Goal: Information Seeking & Learning: Learn about a topic

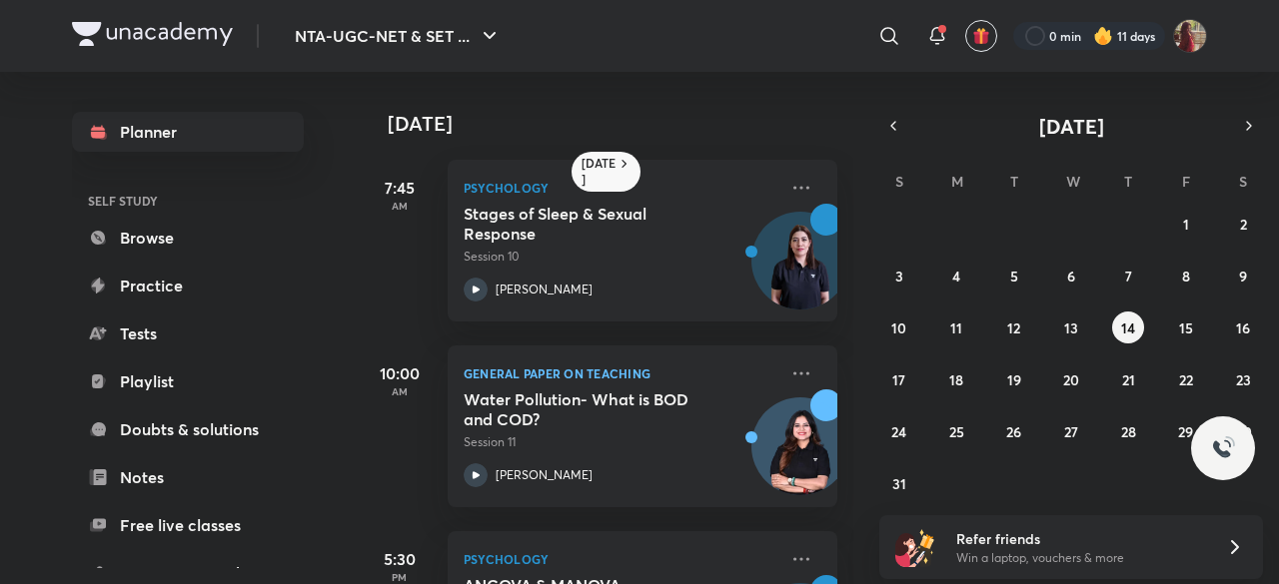
scroll to position [6, 0]
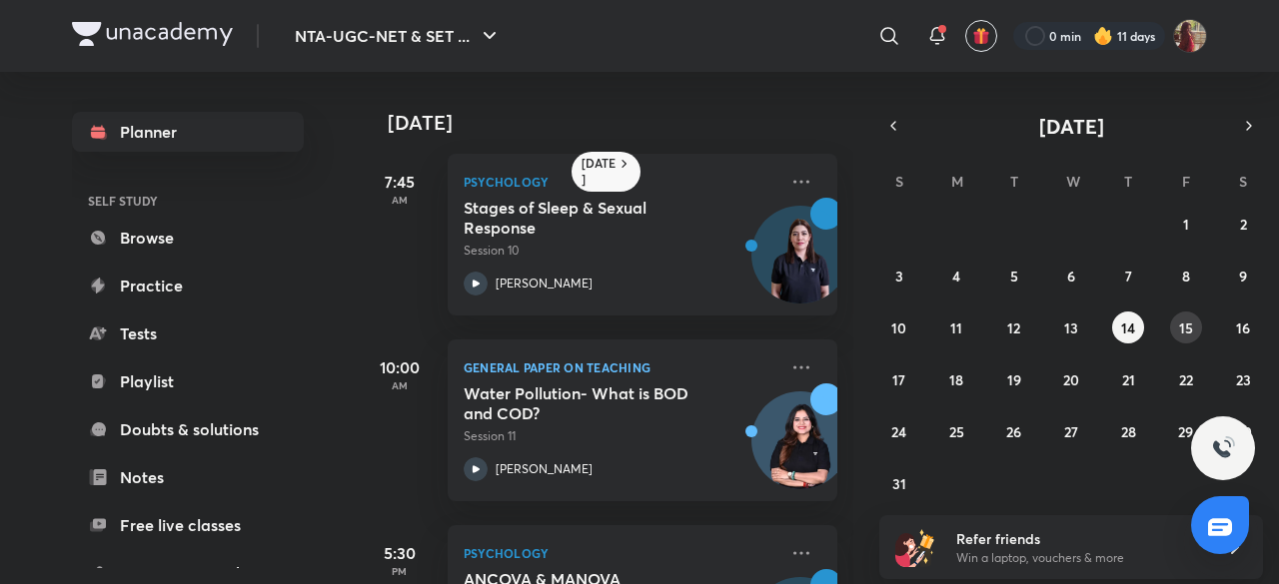
click at [1185, 323] on abbr "15" at bounding box center [1186, 328] width 14 height 19
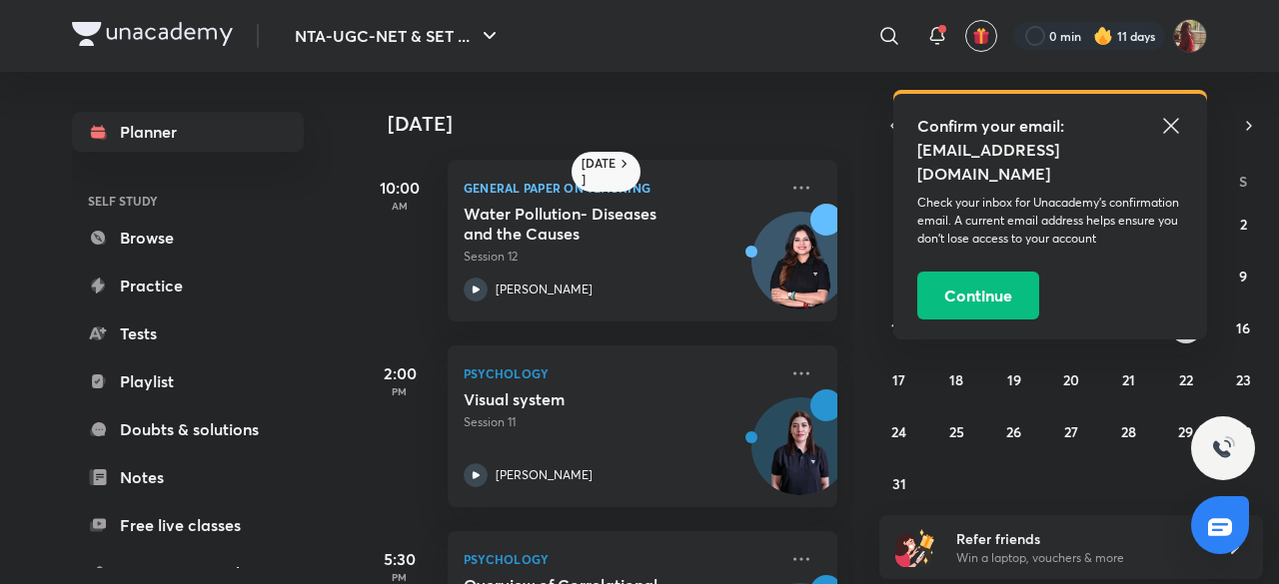
scroll to position [141, 0]
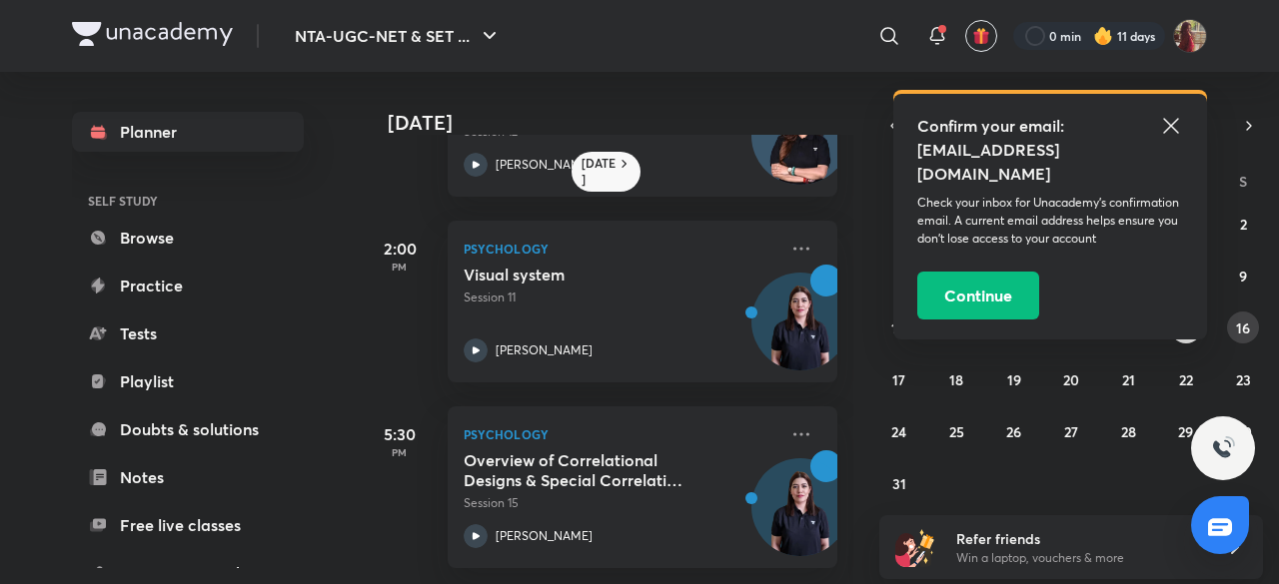
click at [1249, 329] on abbr "16" at bounding box center [1243, 328] width 14 height 19
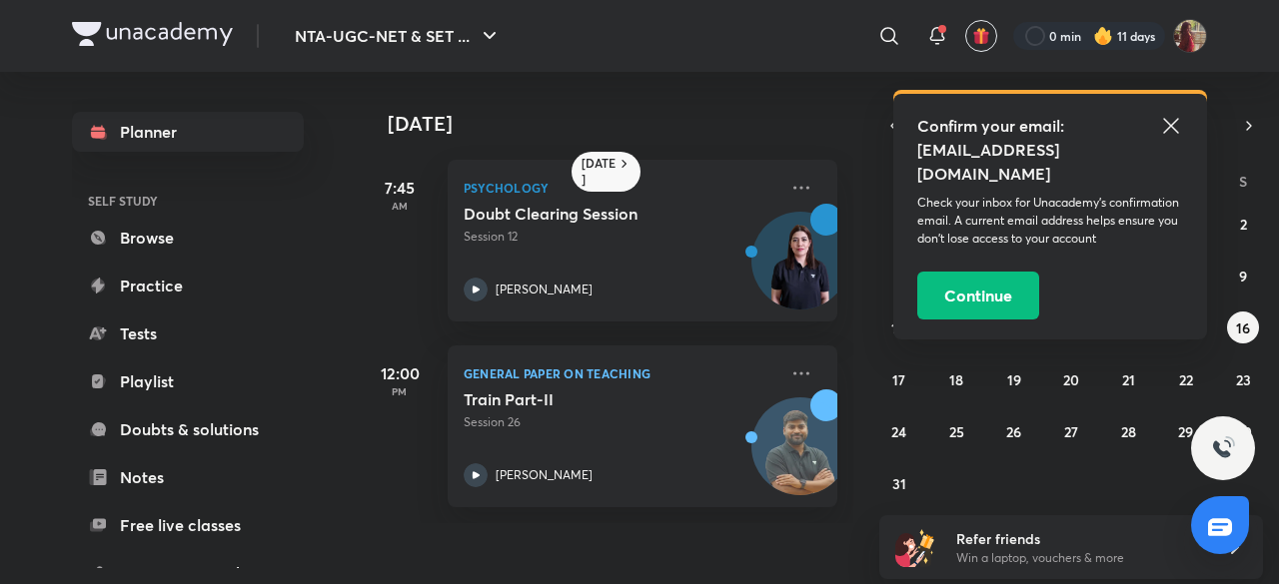
click at [1159, 124] on icon at bounding box center [1171, 126] width 24 height 24
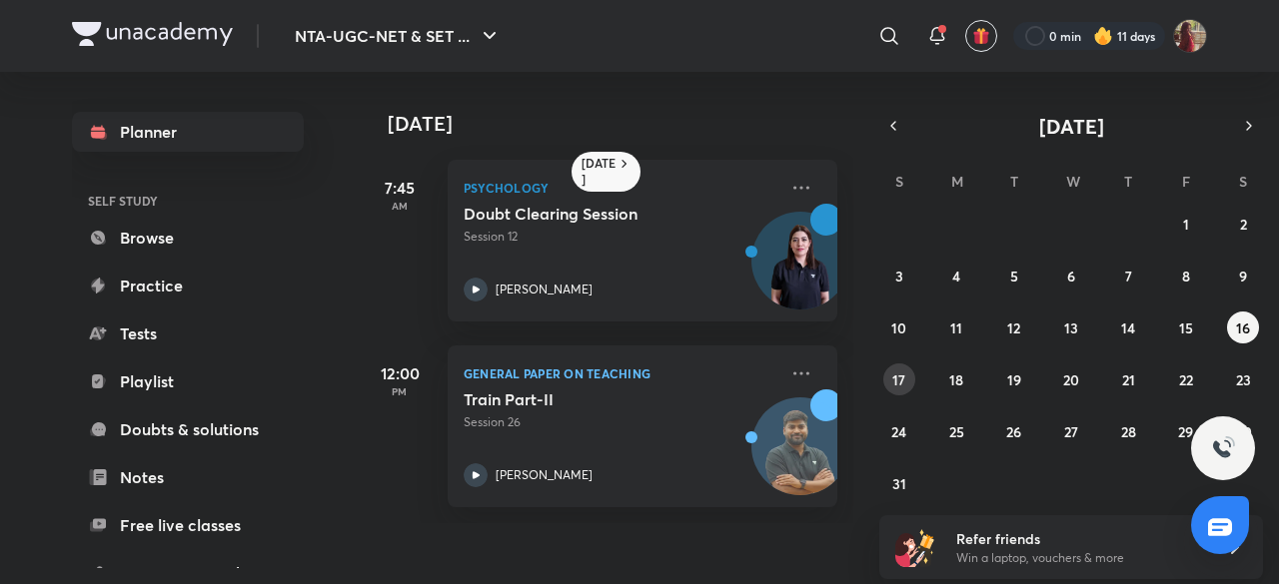
click at [898, 371] on abbr "17" at bounding box center [898, 380] width 13 height 19
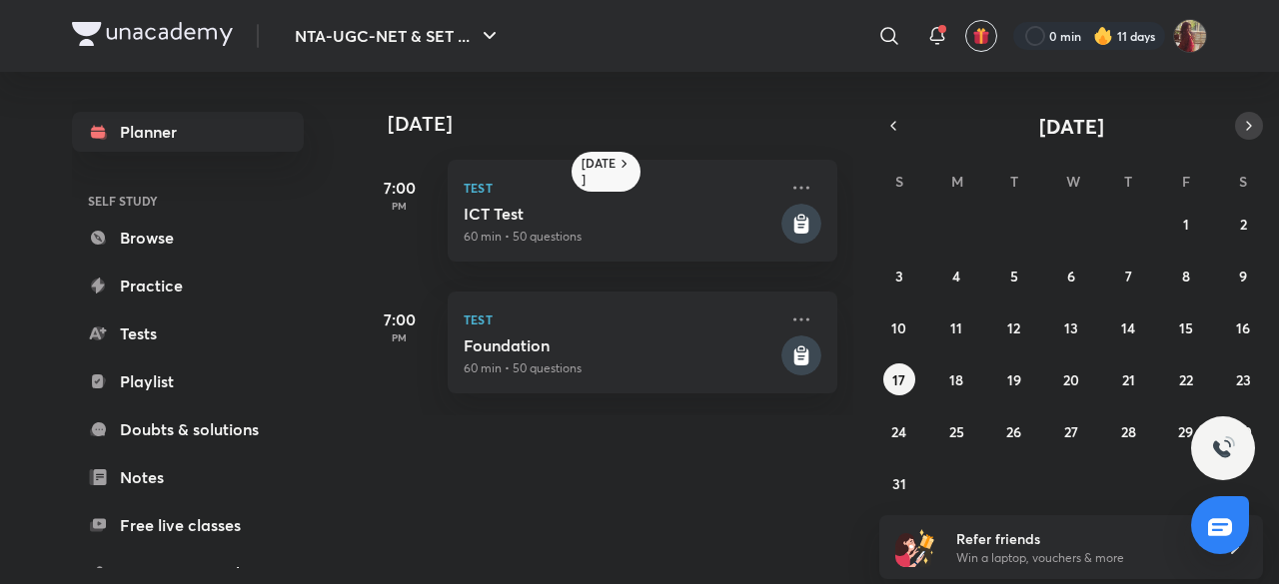
click at [1241, 125] on icon "button" at bounding box center [1249, 126] width 16 height 18
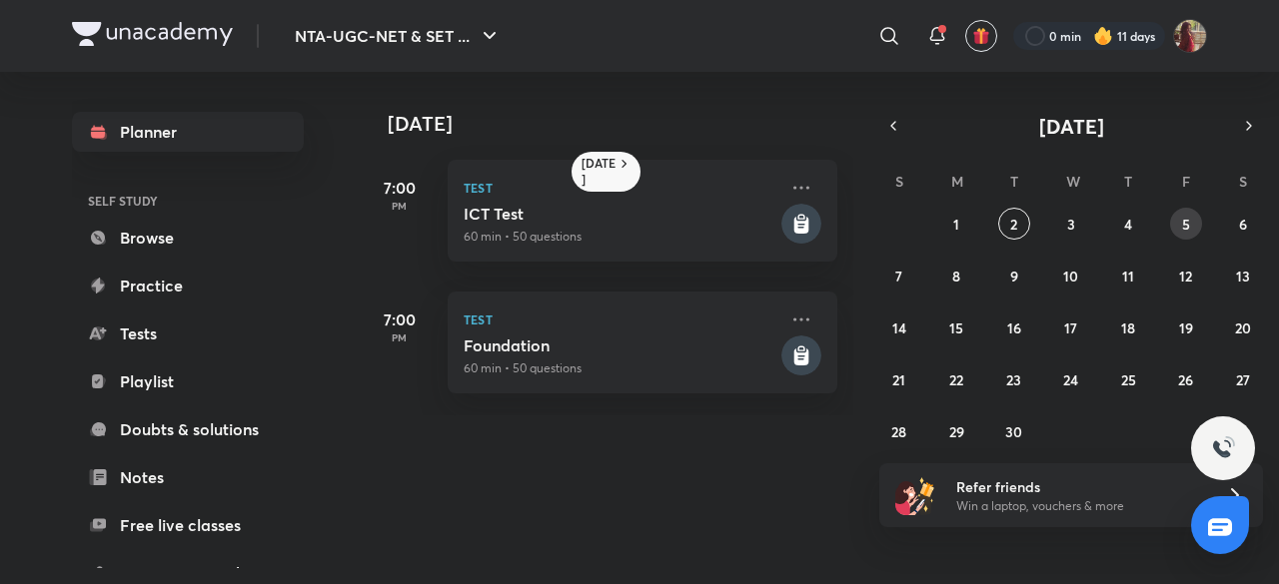
click at [1186, 220] on abbr "5" at bounding box center [1186, 224] width 8 height 19
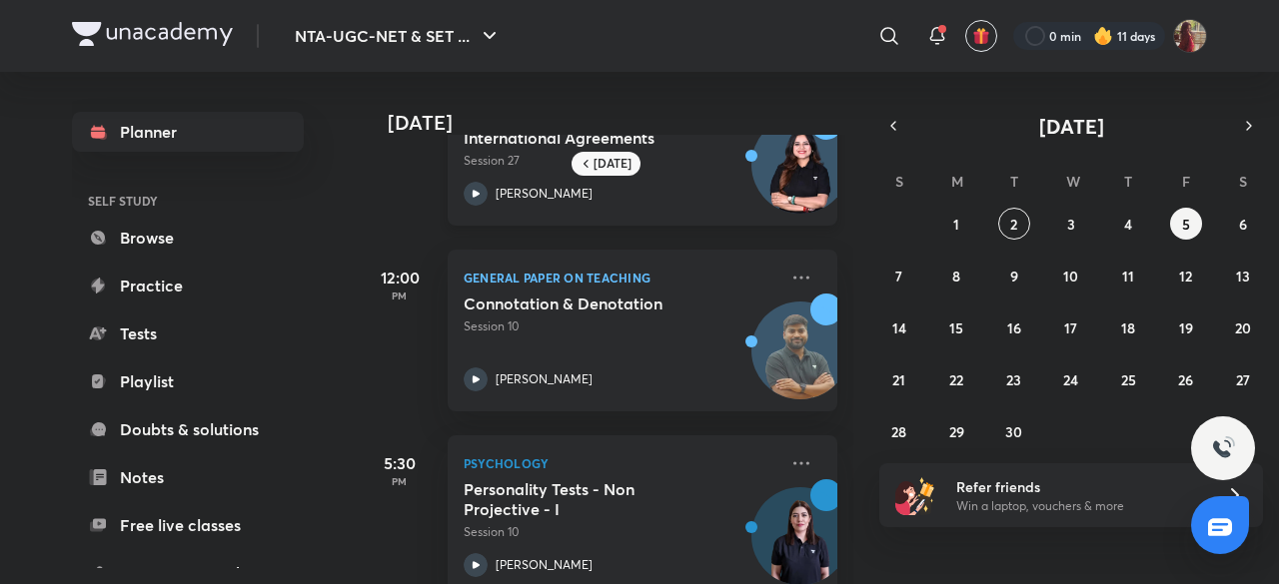
scroll to position [0, 0]
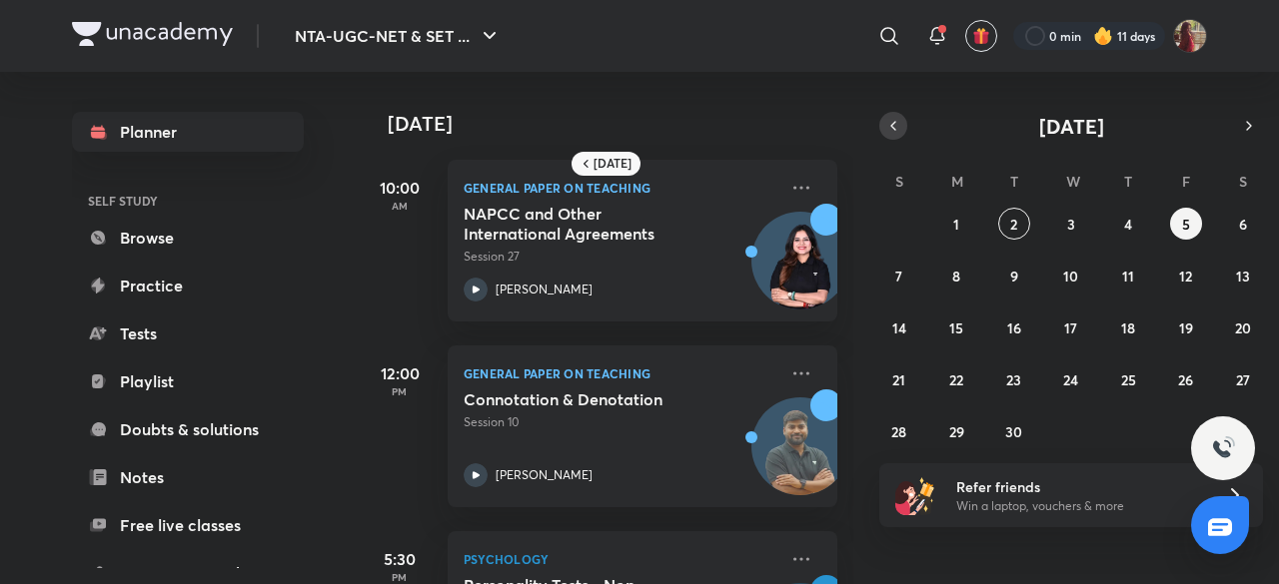
click at [887, 121] on icon "button" at bounding box center [893, 126] width 16 height 18
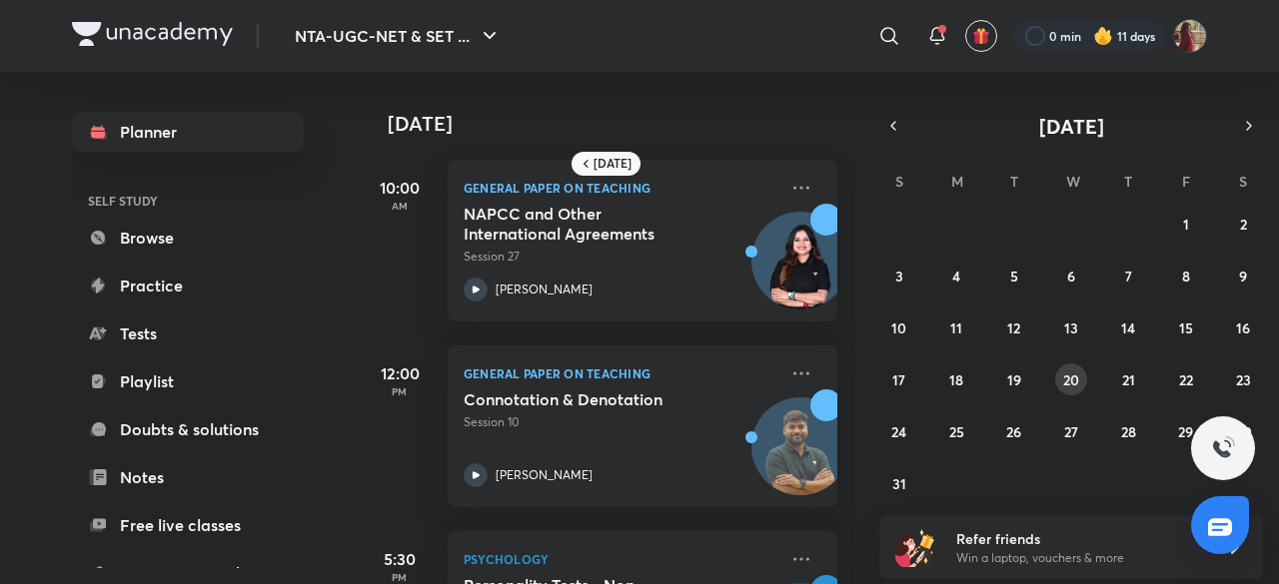
click at [1070, 377] on abbr "20" at bounding box center [1071, 380] width 16 height 19
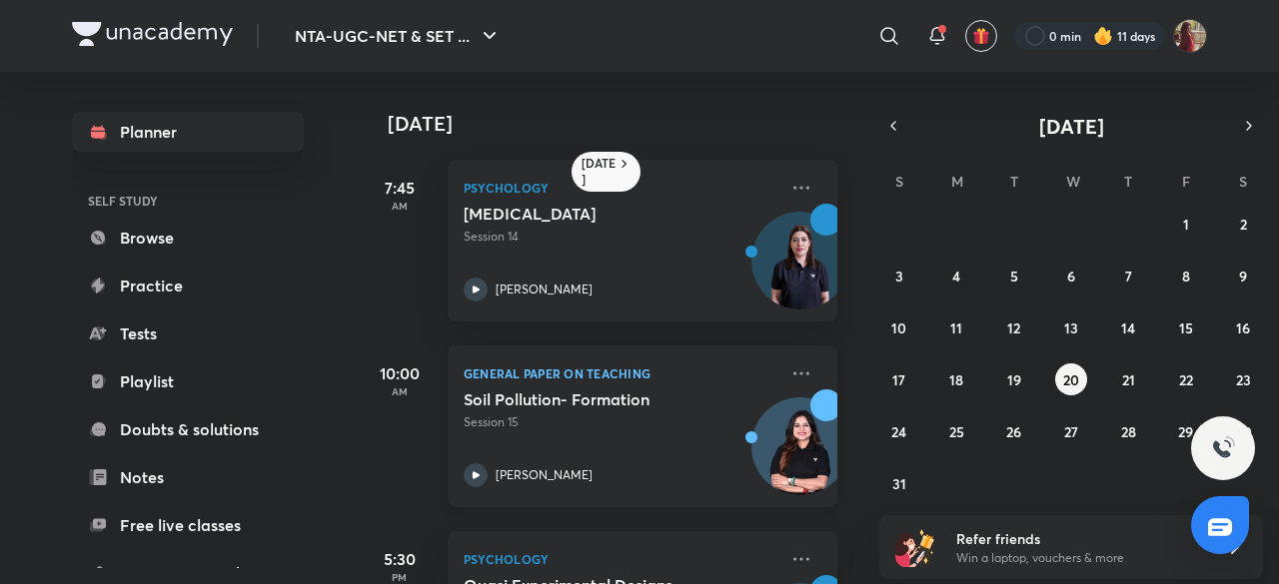
scroll to position [141, 0]
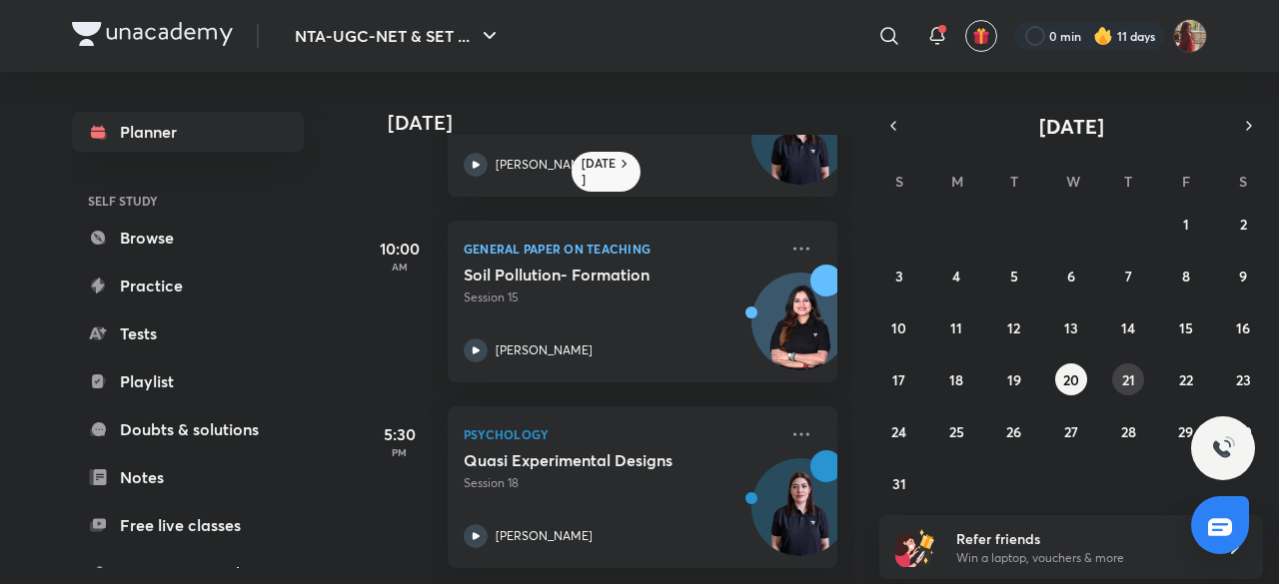
click at [1131, 378] on abbr "21" at bounding box center [1128, 380] width 13 height 19
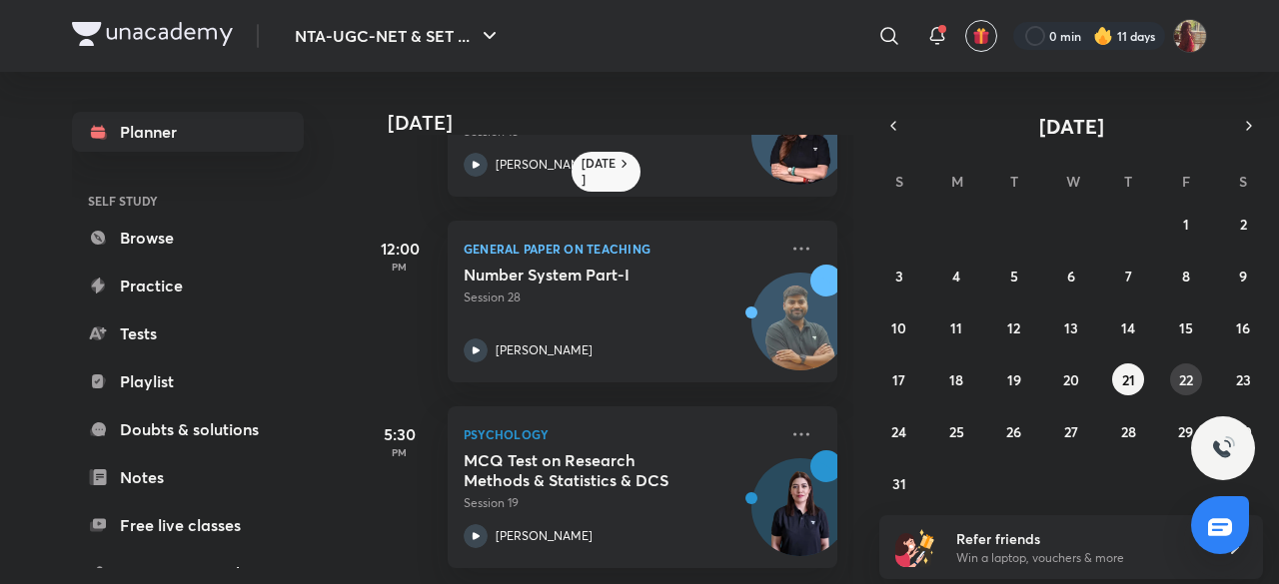
click at [1190, 371] on abbr "22" at bounding box center [1186, 380] width 14 height 19
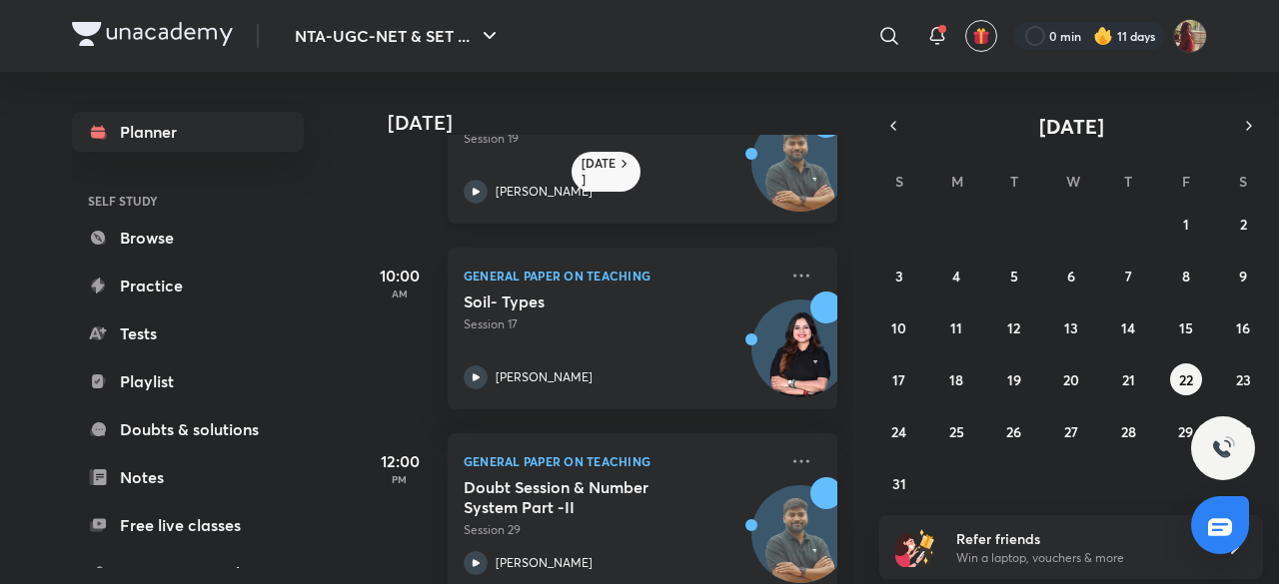
scroll to position [327, 0]
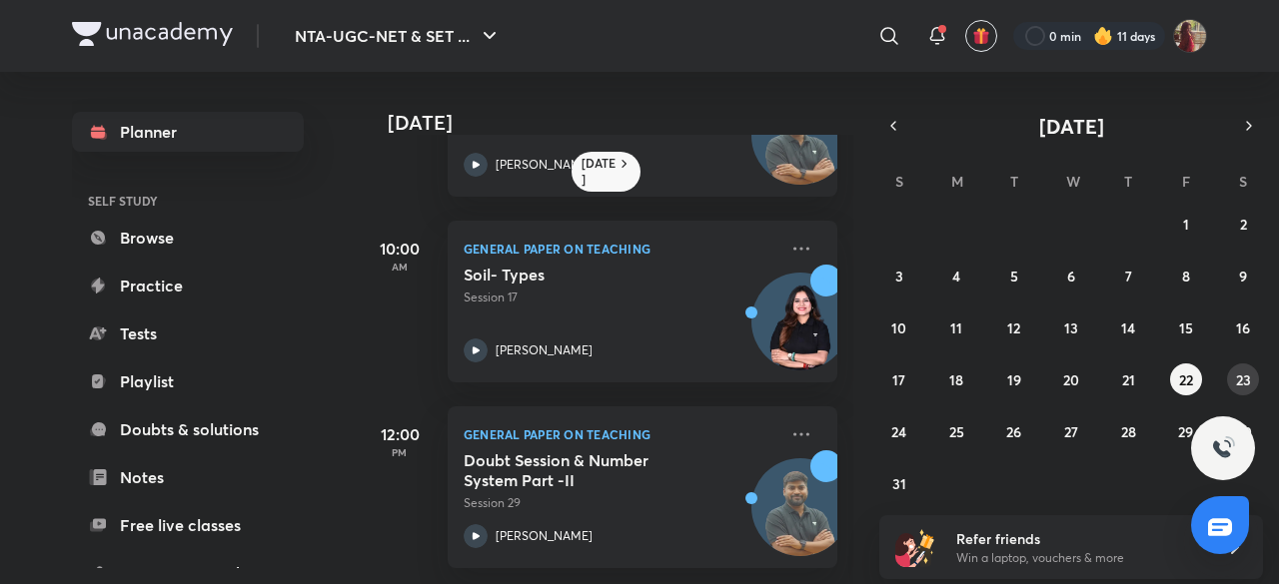
click at [1237, 386] on abbr "23" at bounding box center [1243, 380] width 15 height 19
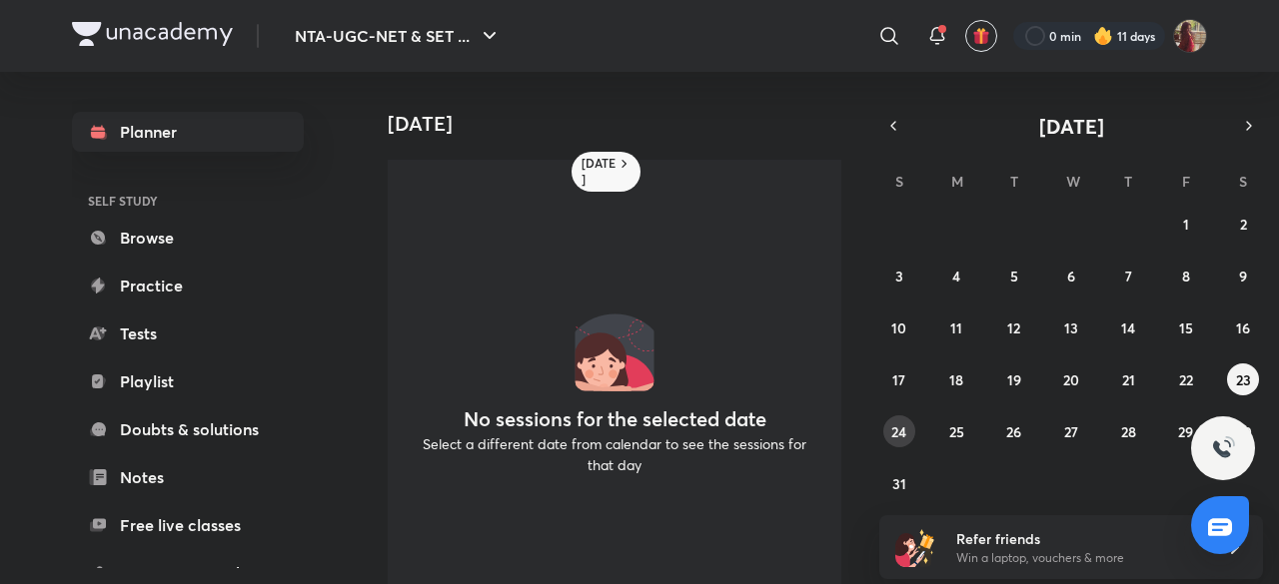
click at [893, 433] on abbr "24" at bounding box center [898, 432] width 15 height 19
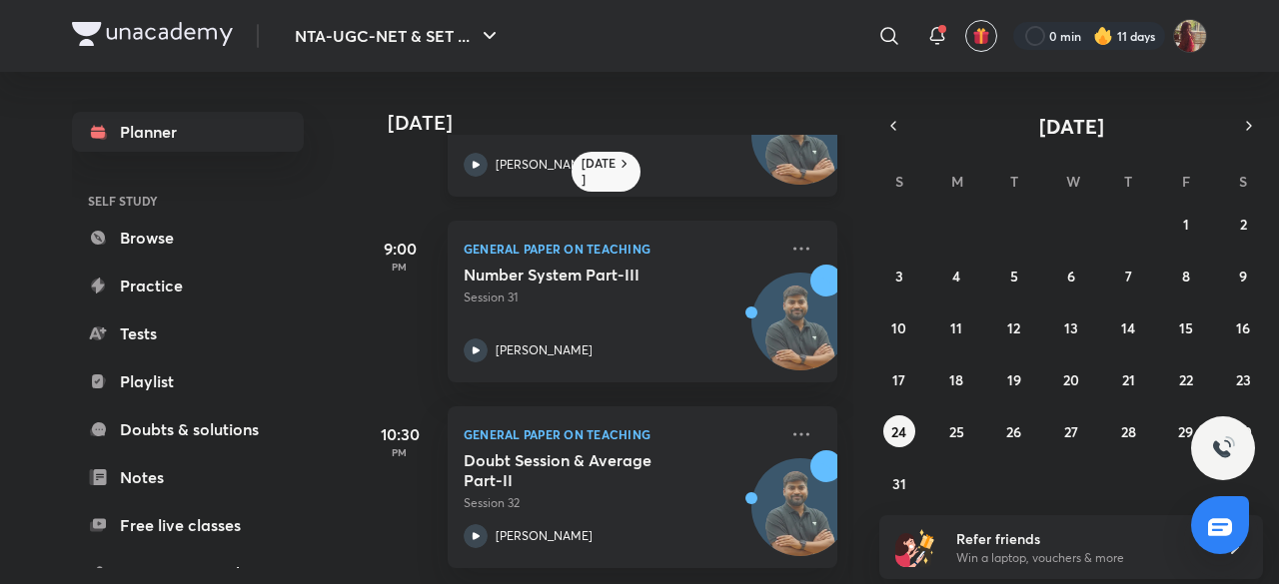
scroll to position [0, 0]
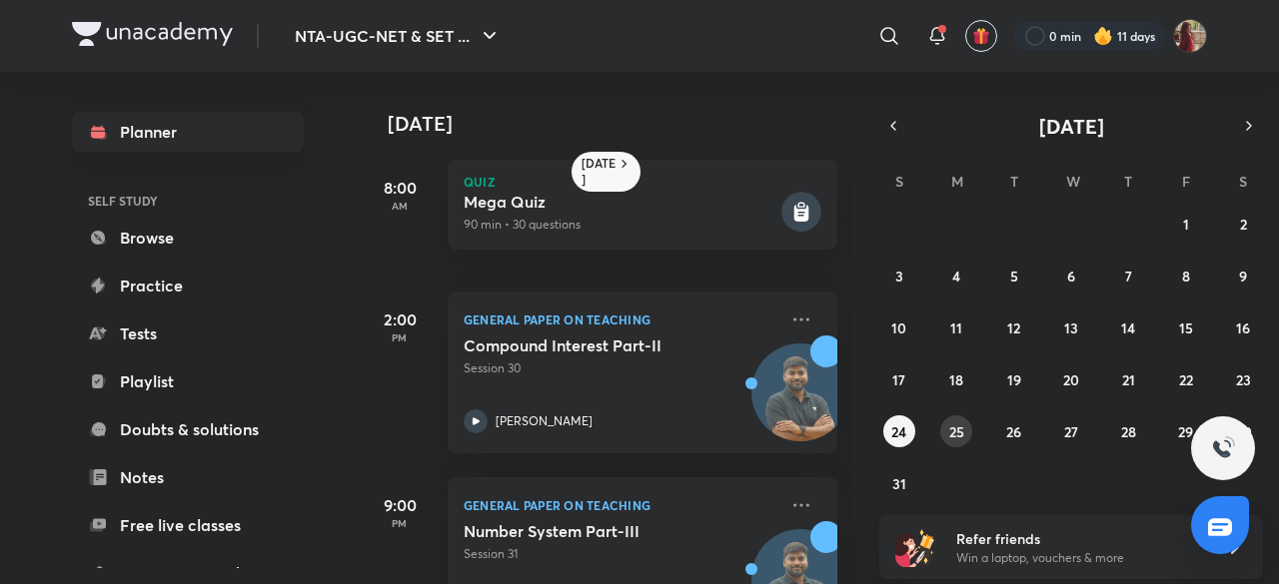
click at [961, 439] on abbr "25" at bounding box center [956, 432] width 15 height 19
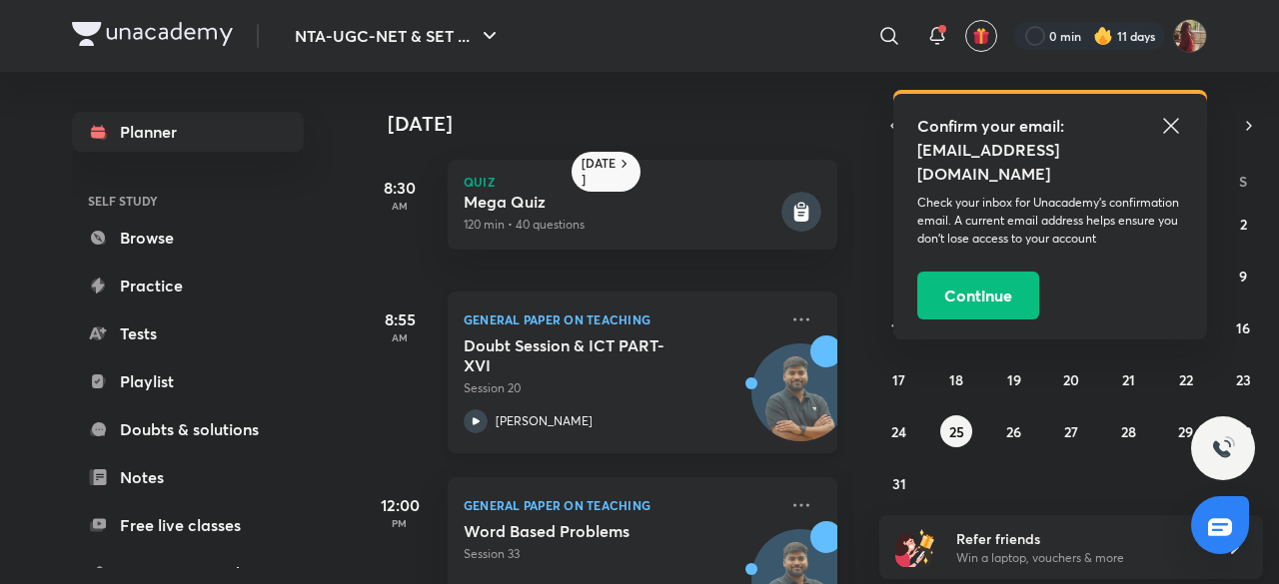
scroll to position [273, 0]
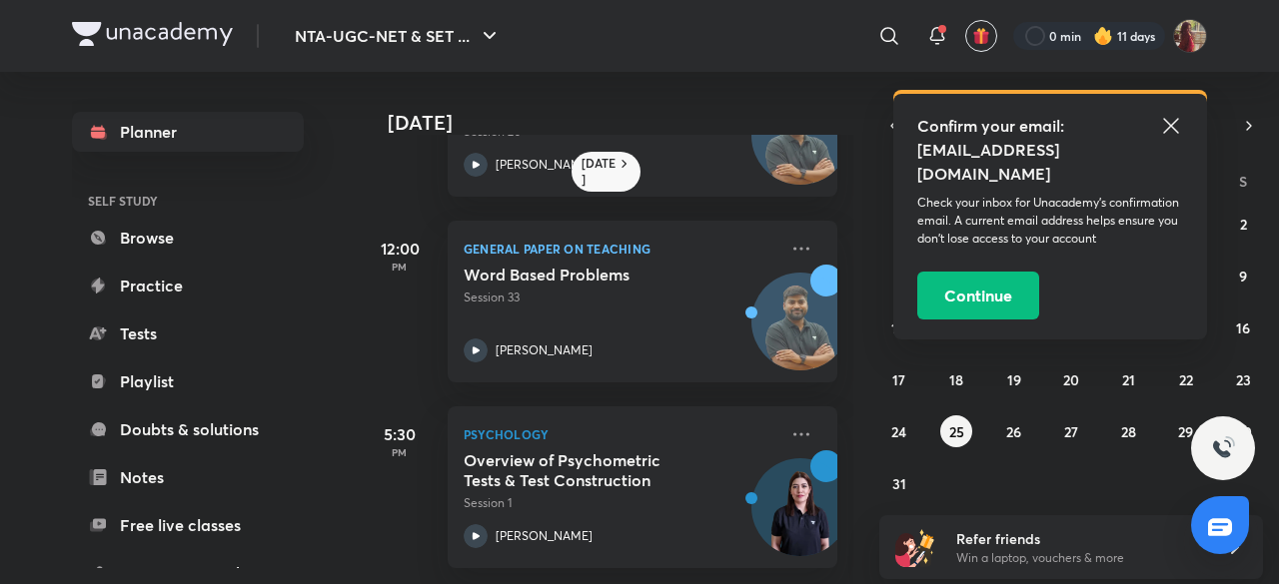
click at [1165, 120] on icon at bounding box center [1170, 125] width 15 height 15
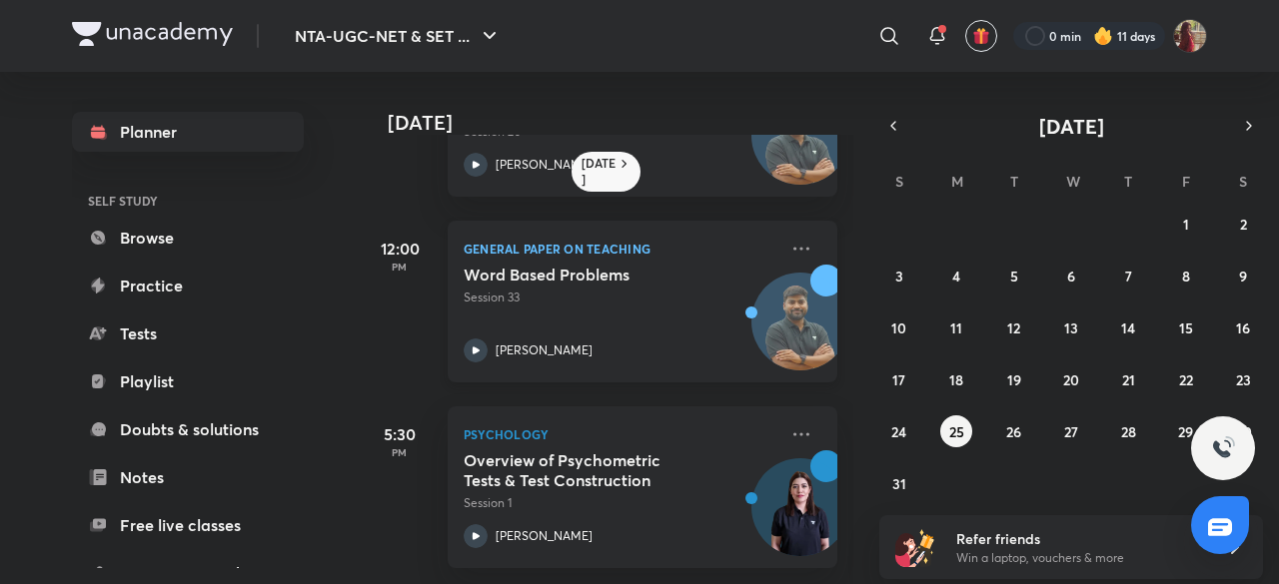
click at [480, 339] on icon at bounding box center [476, 351] width 24 height 24
click at [1004, 425] on button "26" at bounding box center [1014, 432] width 32 height 32
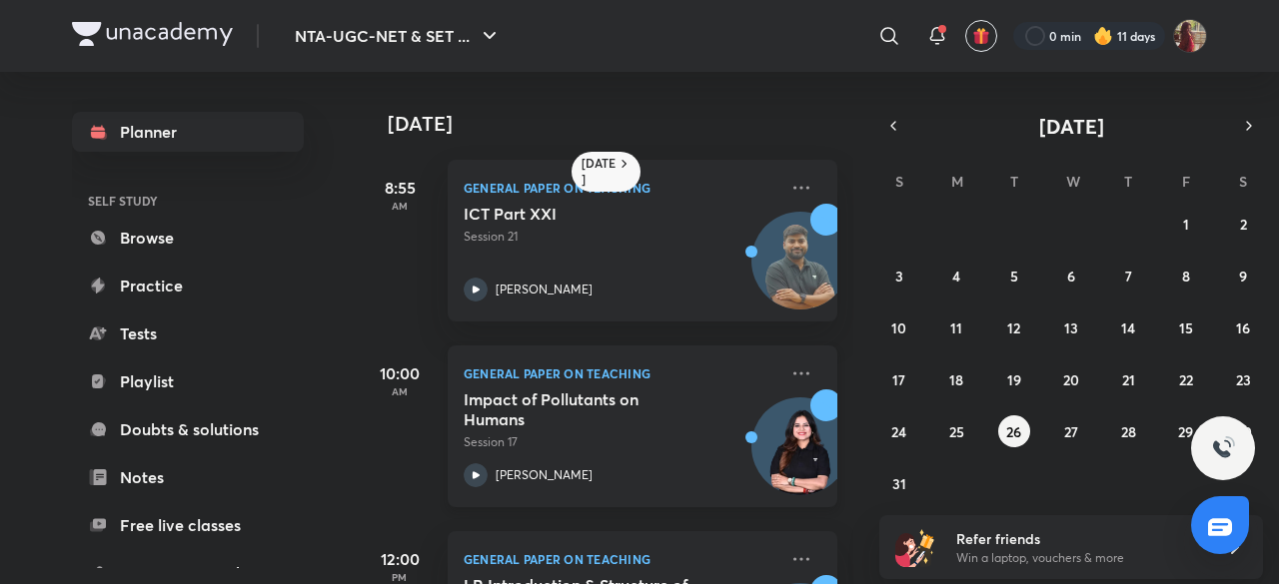
scroll to position [405, 0]
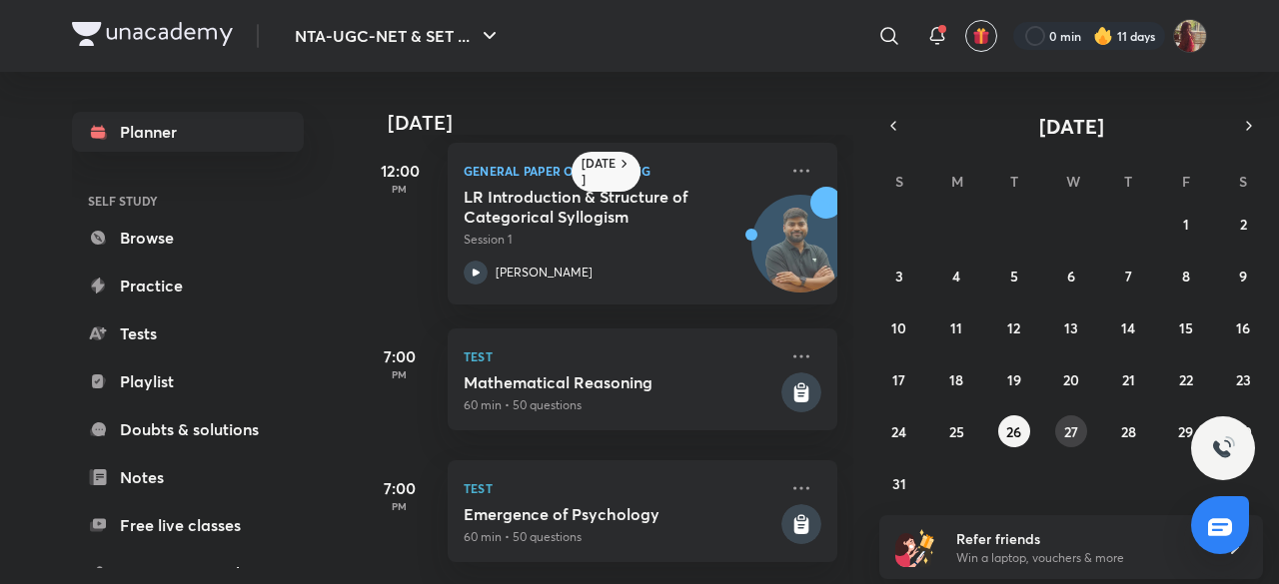
click at [1070, 424] on abbr "27" at bounding box center [1071, 432] width 14 height 19
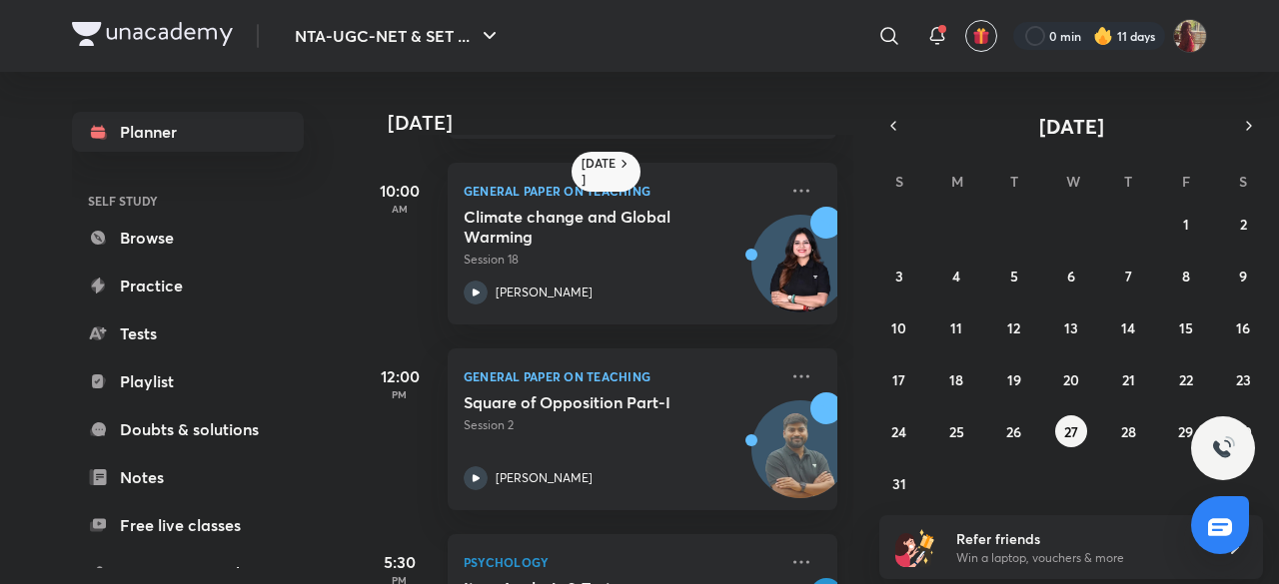
scroll to position [0, 0]
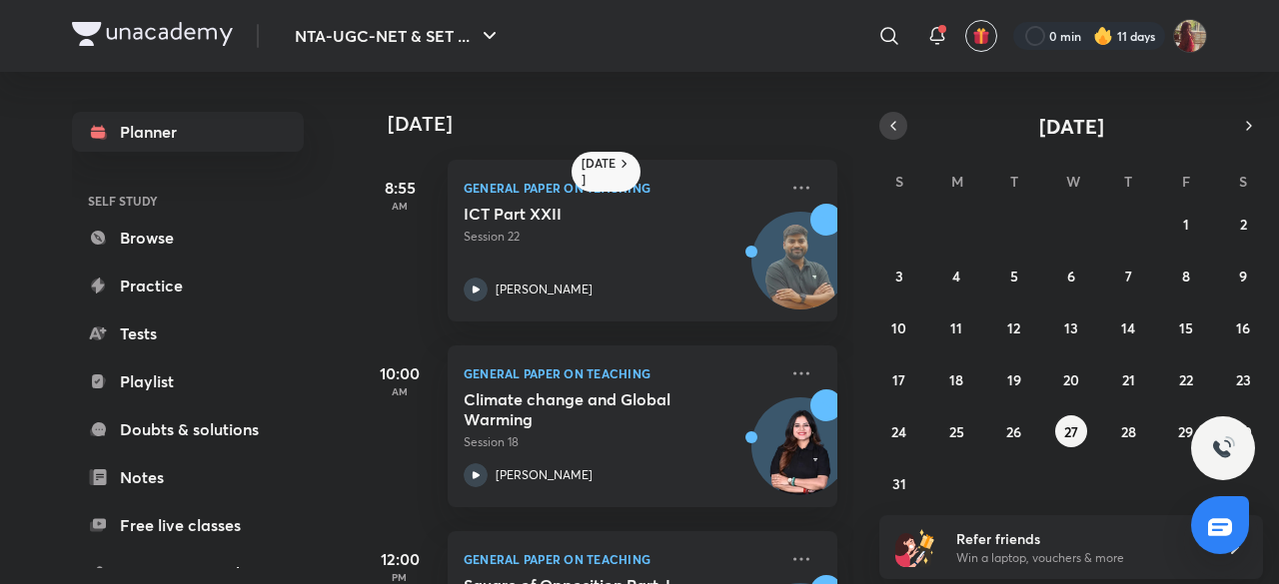
click at [894, 118] on icon "button" at bounding box center [893, 126] width 16 height 18
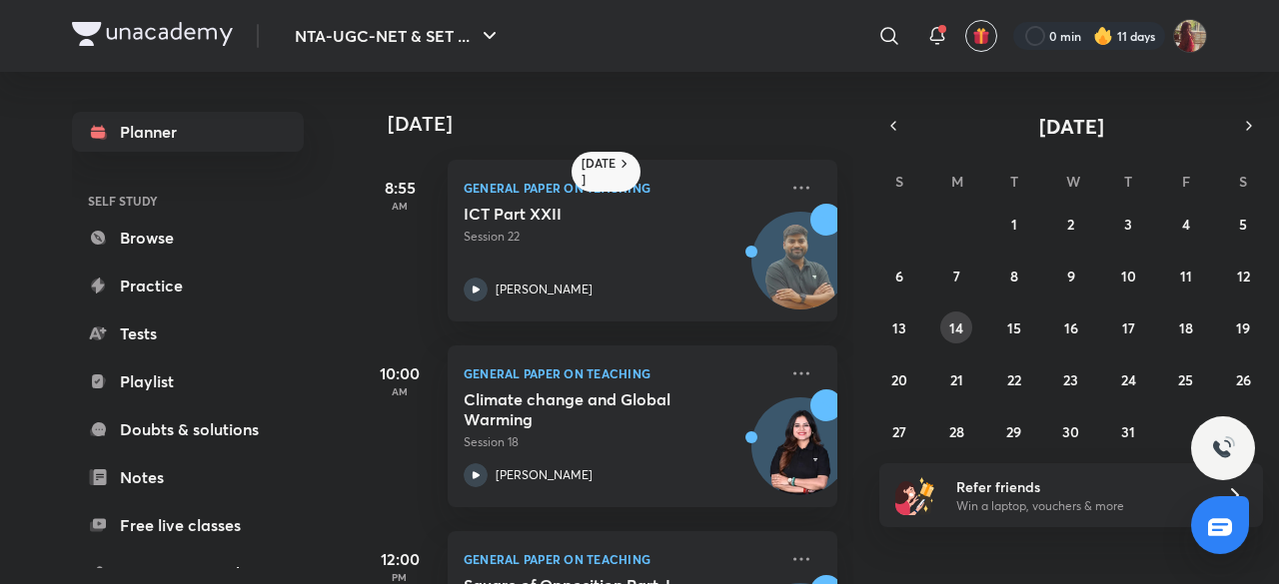
click at [964, 325] on button "14" at bounding box center [956, 328] width 32 height 32
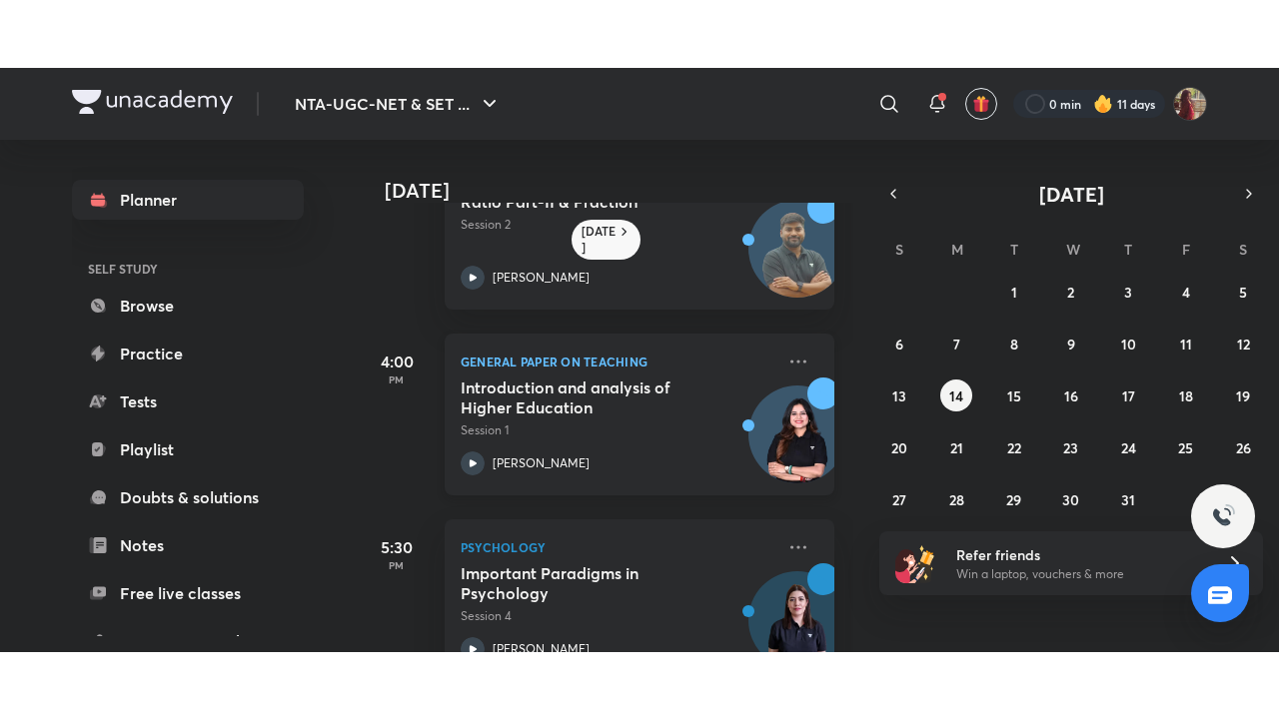
scroll to position [266, 4]
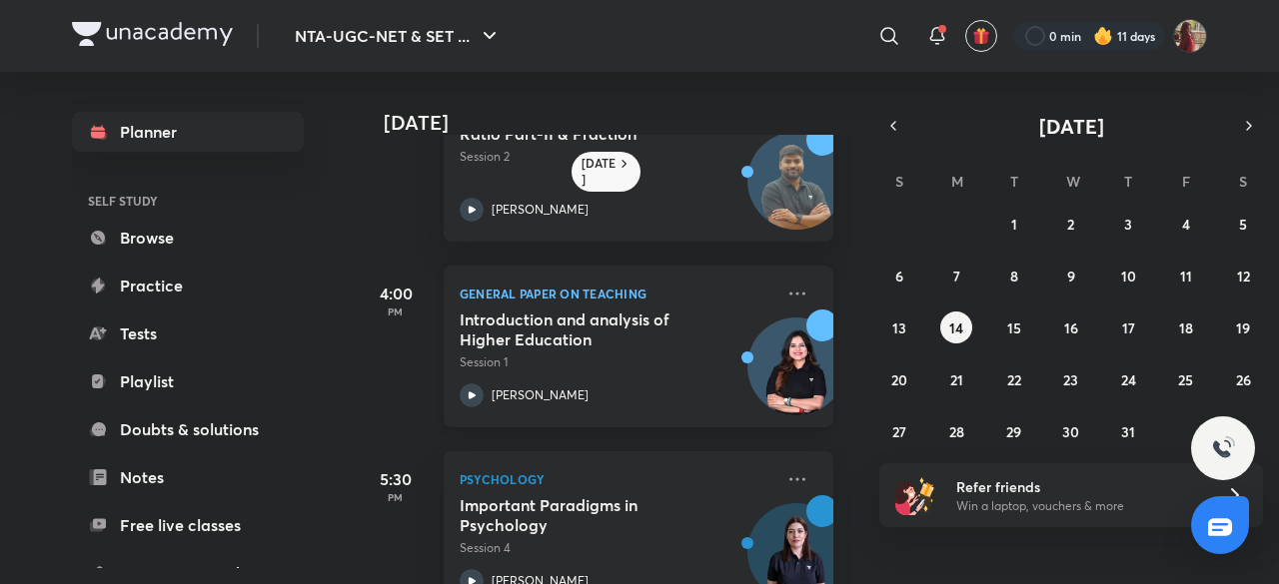
click at [474, 397] on icon at bounding box center [472, 396] width 24 height 24
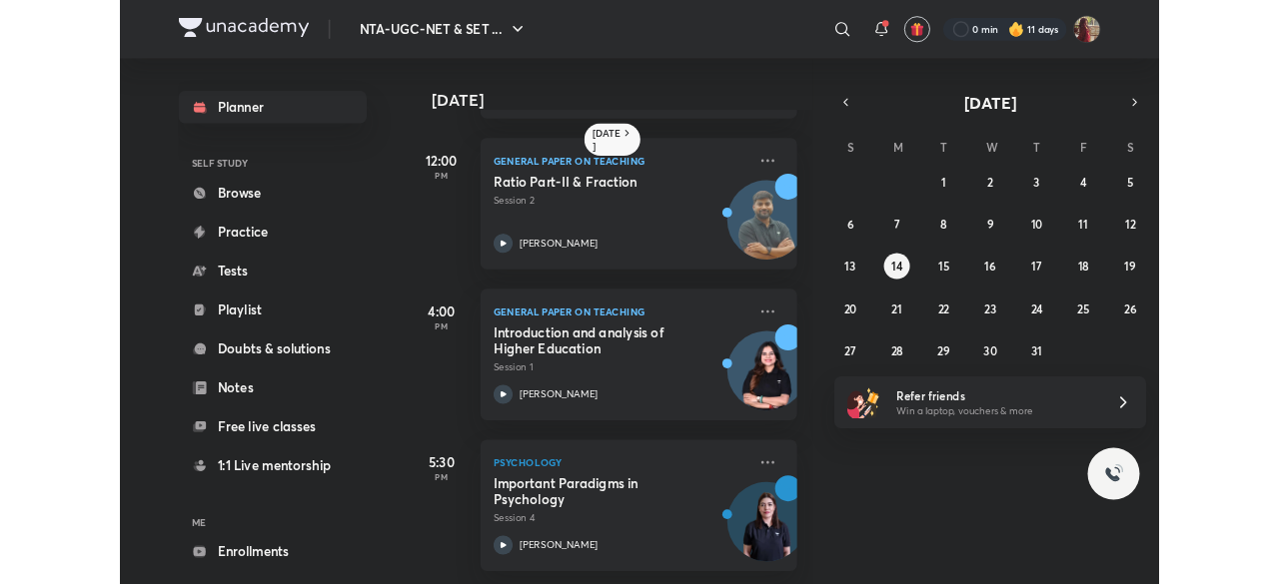
scroll to position [192, 4]
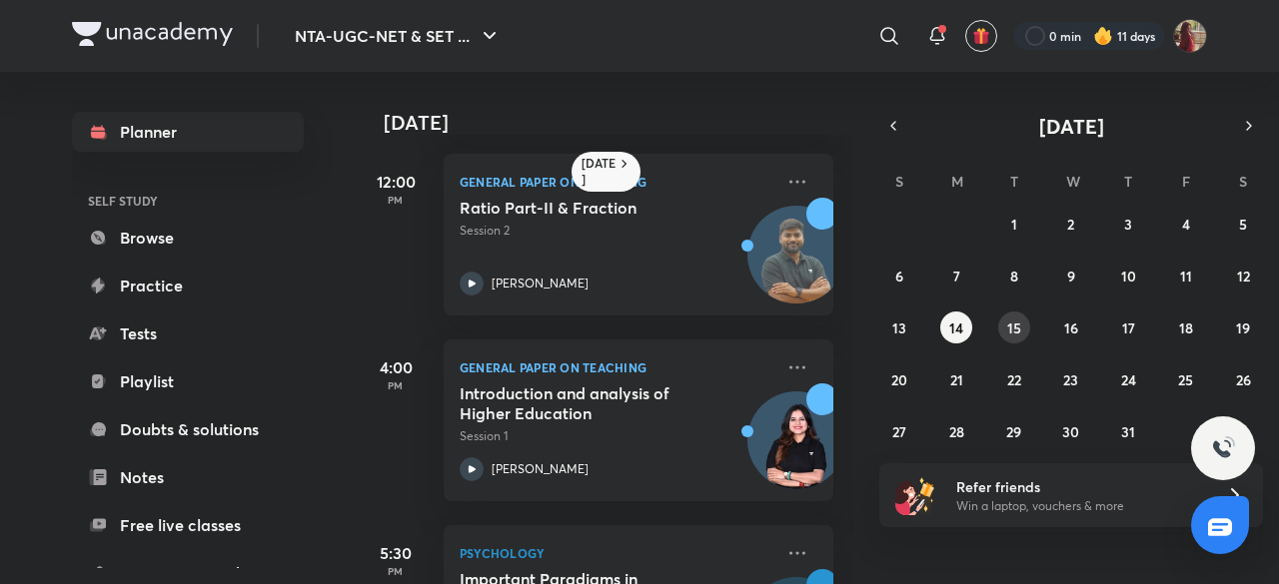
click at [1007, 329] on abbr "15" at bounding box center [1014, 328] width 14 height 19
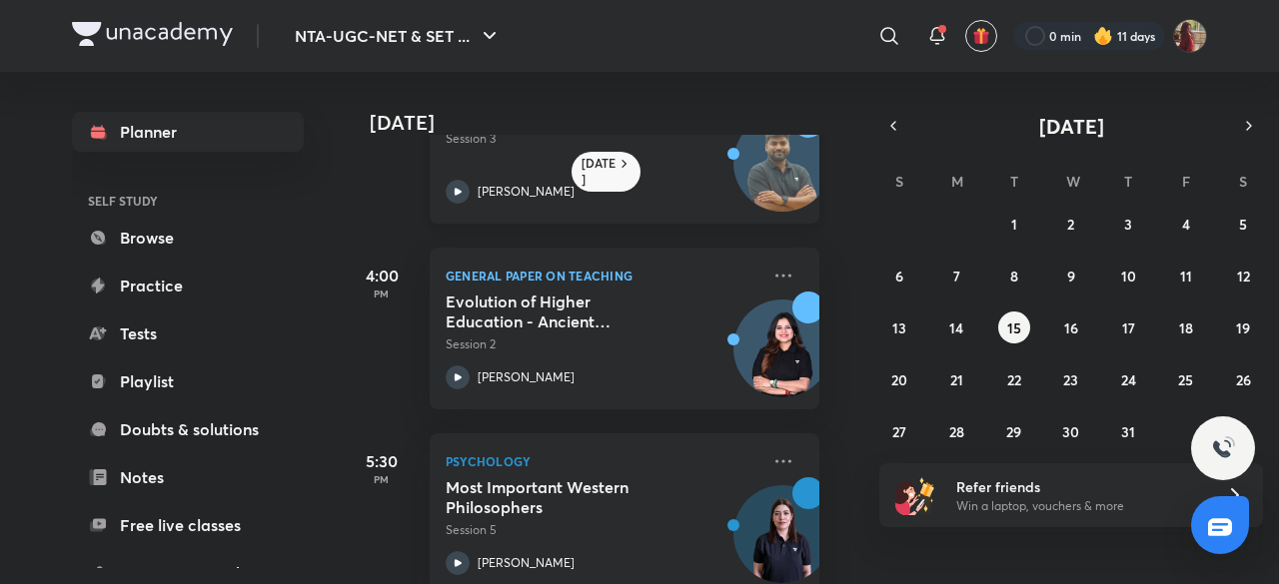
scroll to position [283, 18]
click at [1067, 327] on abbr "16" at bounding box center [1071, 328] width 14 height 19
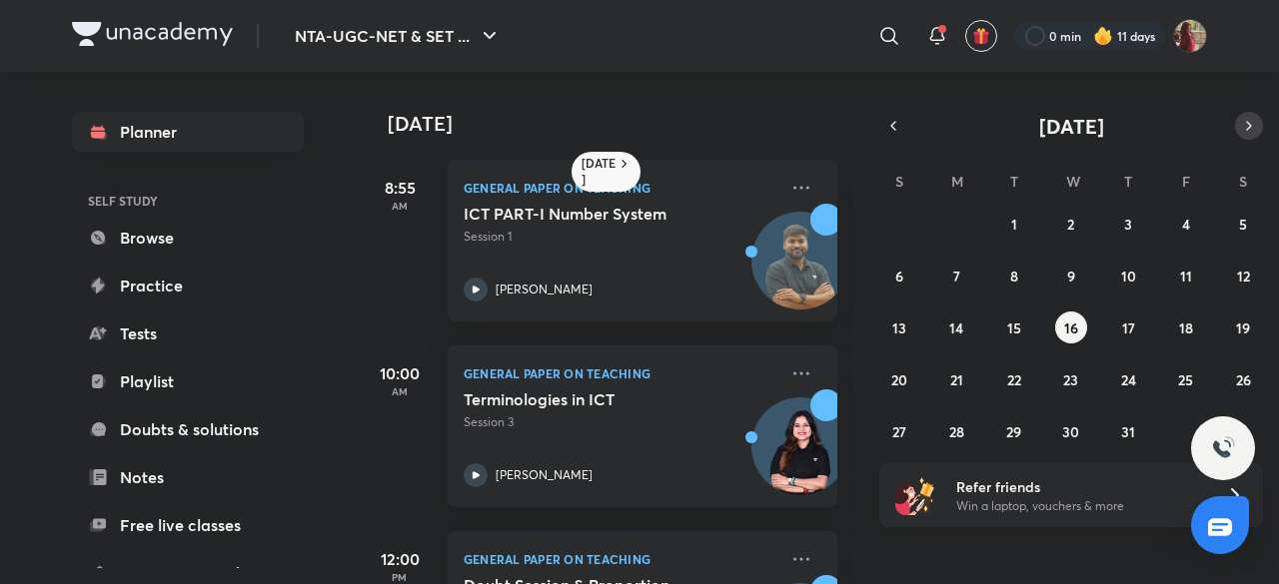
click at [1249, 121] on icon "button" at bounding box center [1249, 126] width 16 height 18
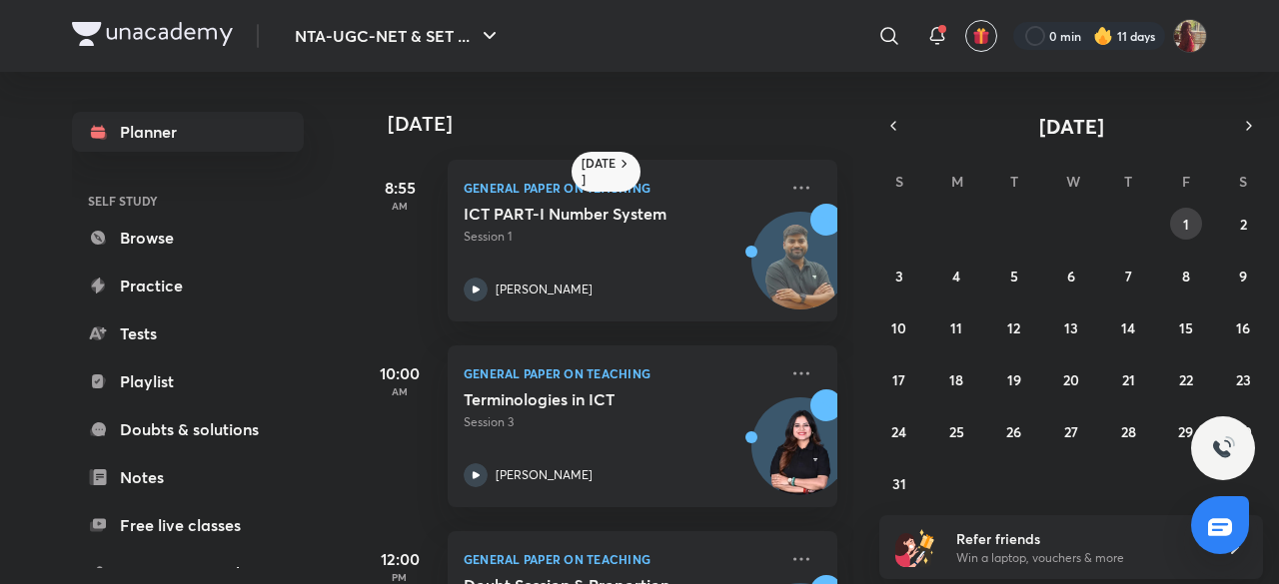
click at [1191, 223] on button "1" at bounding box center [1186, 224] width 32 height 32
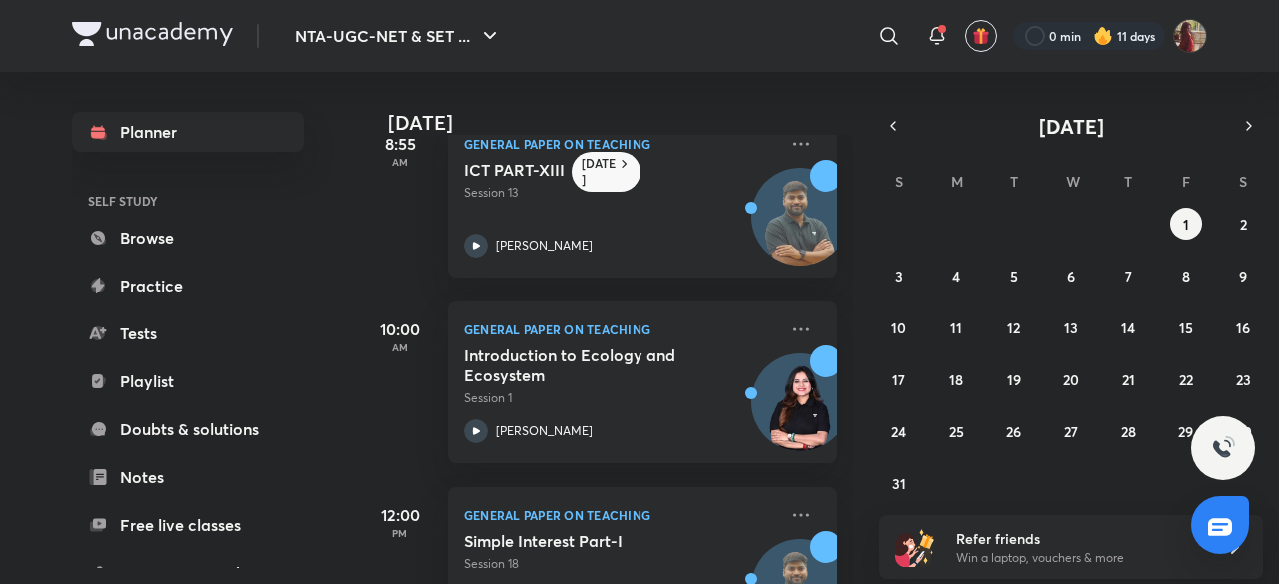
scroll to position [230, 0]
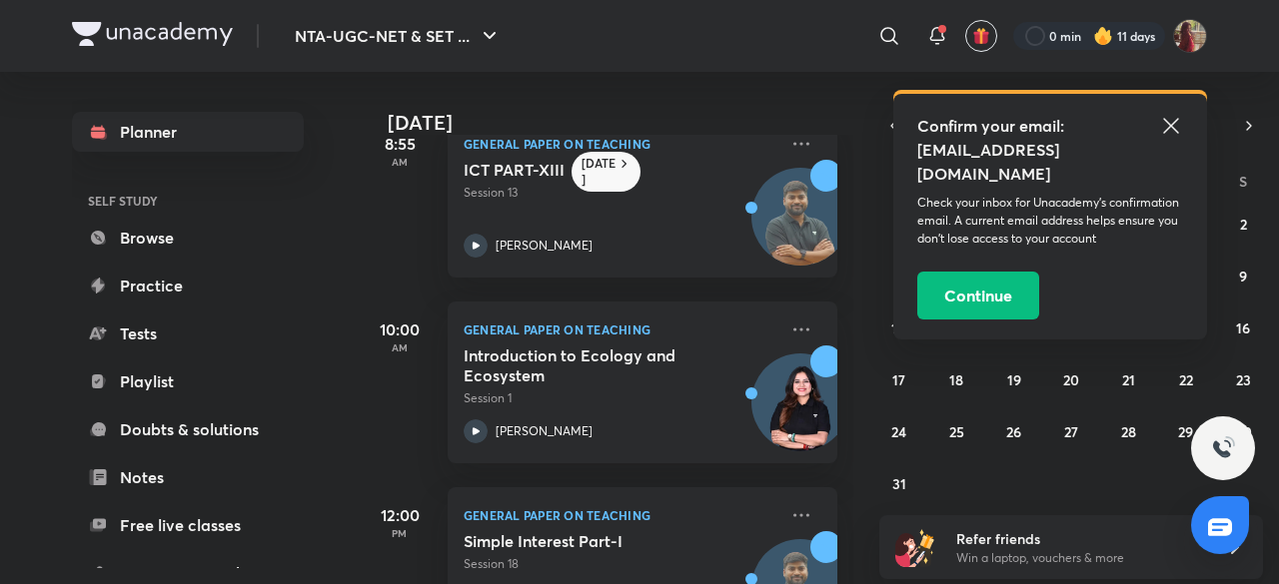
click at [1161, 125] on icon at bounding box center [1171, 126] width 24 height 24
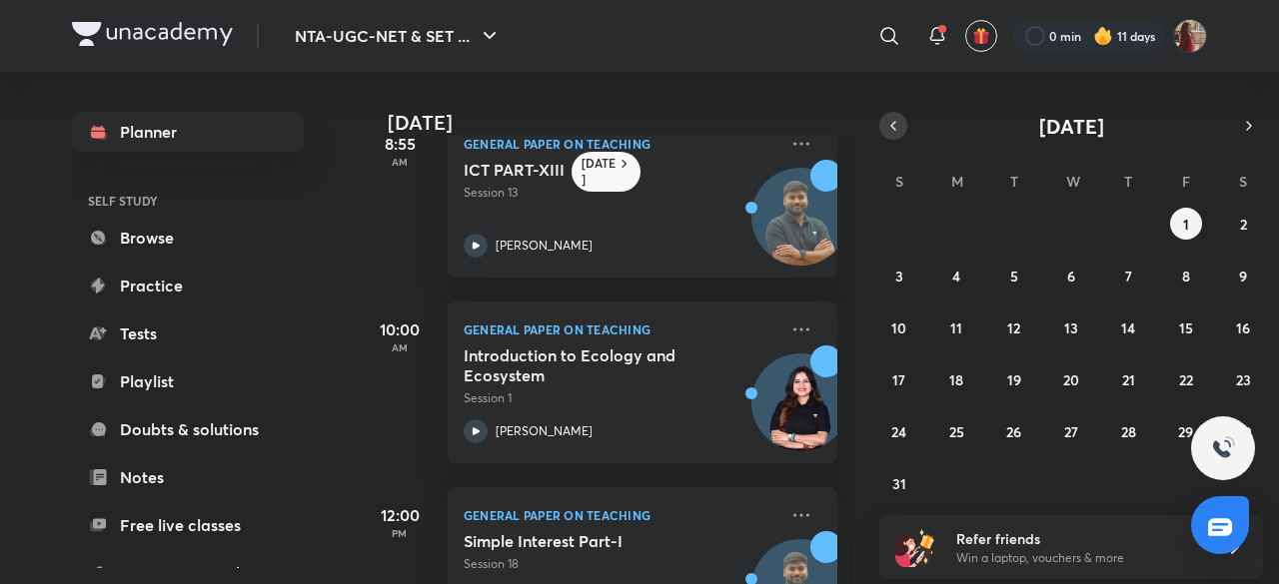
click at [897, 133] on icon "button" at bounding box center [893, 126] width 16 height 18
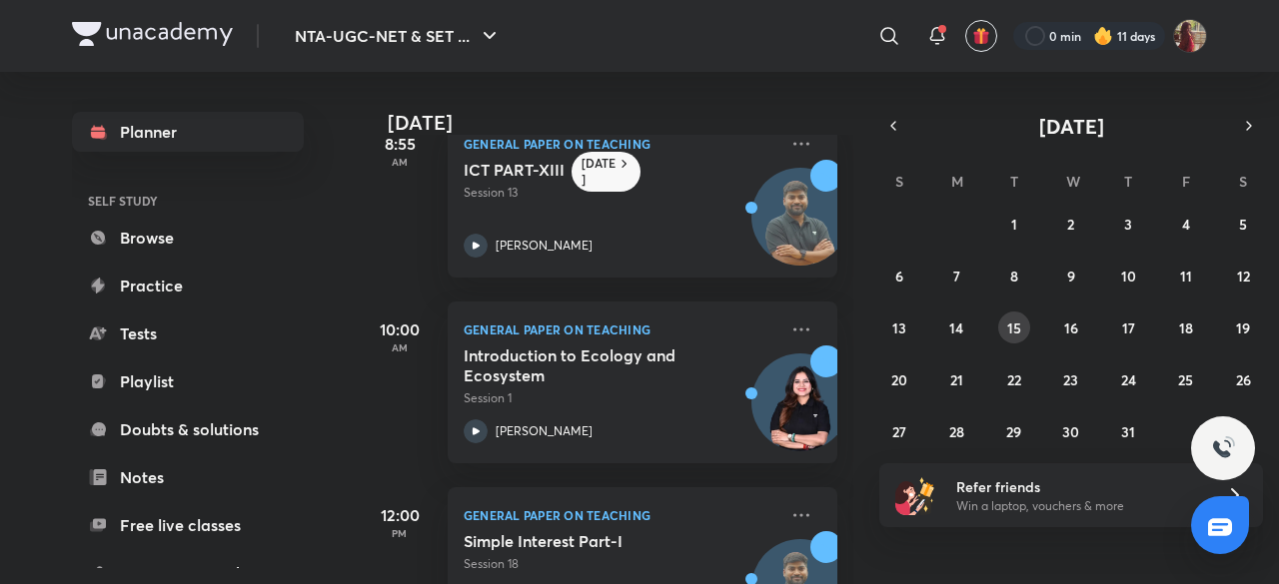
click at [1026, 322] on button "15" at bounding box center [1014, 328] width 32 height 32
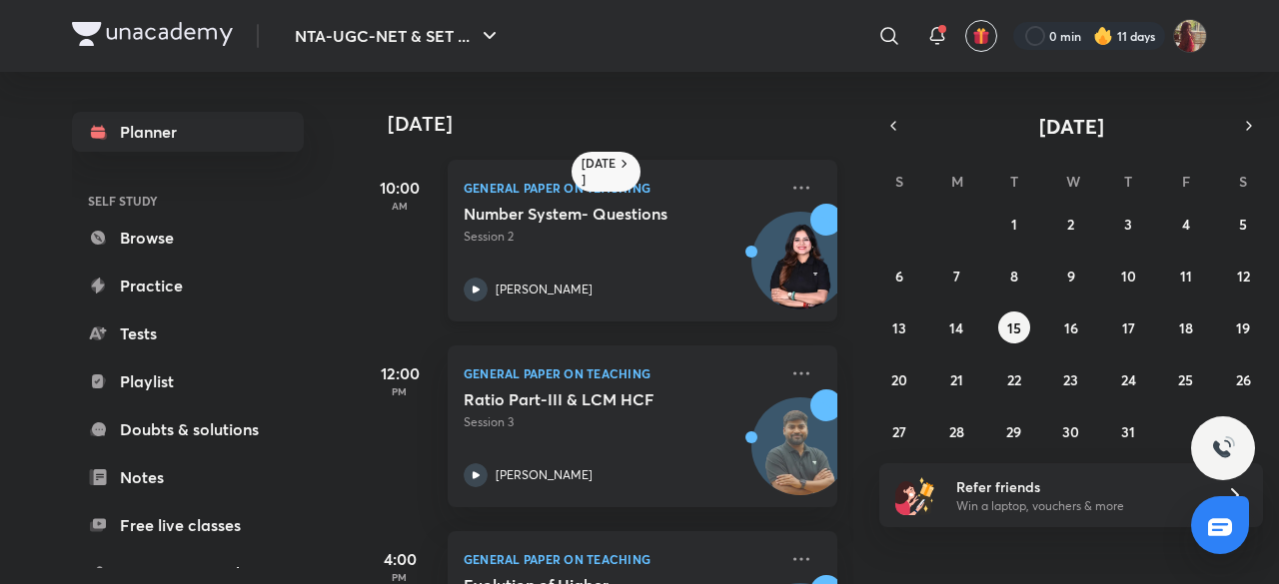
scroll to position [244, 0]
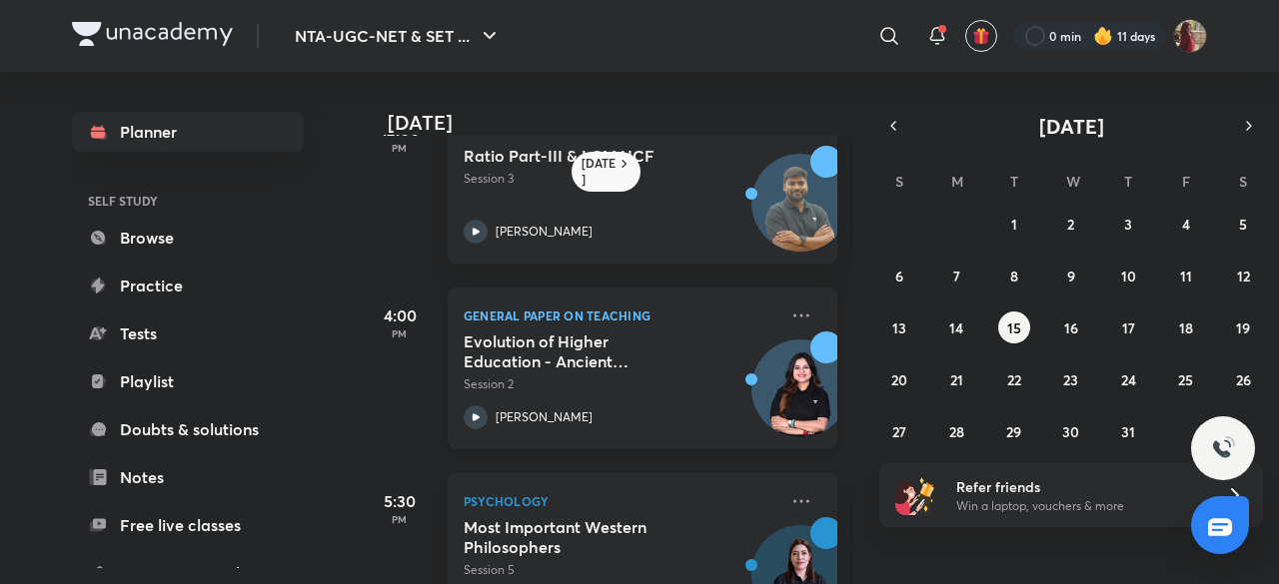
click at [466, 421] on icon at bounding box center [476, 418] width 24 height 24
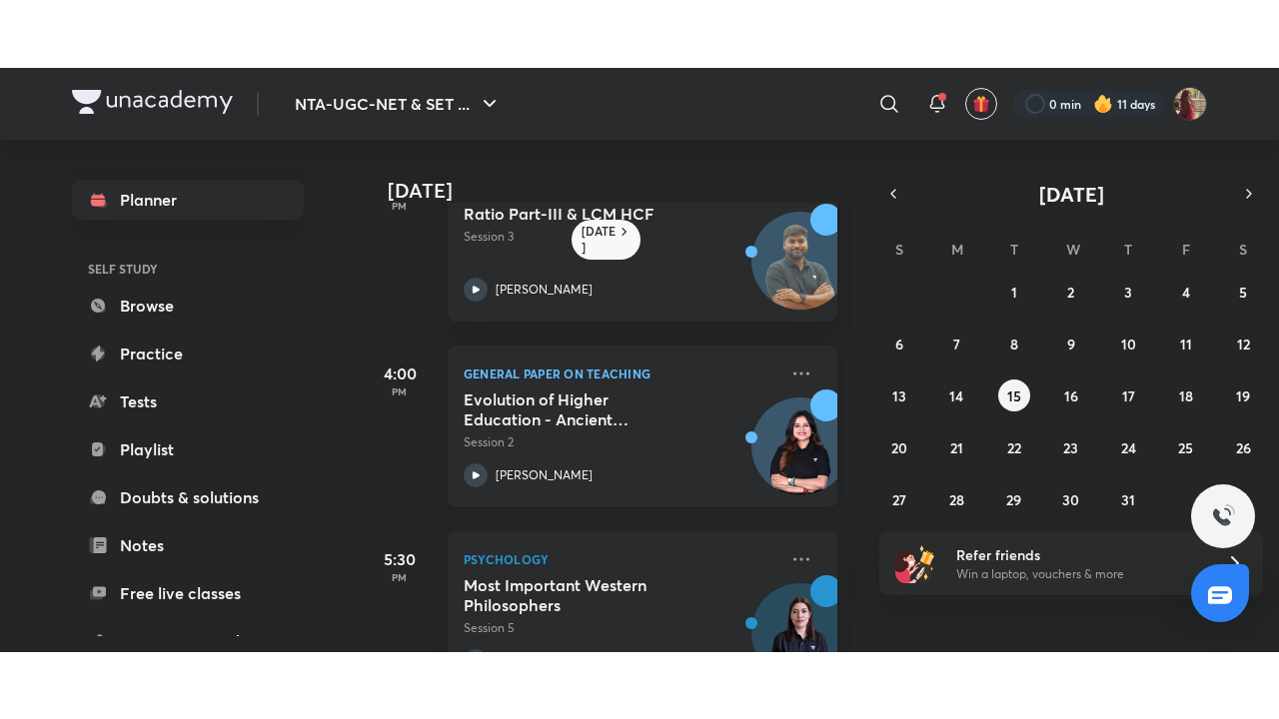
scroll to position [327, 0]
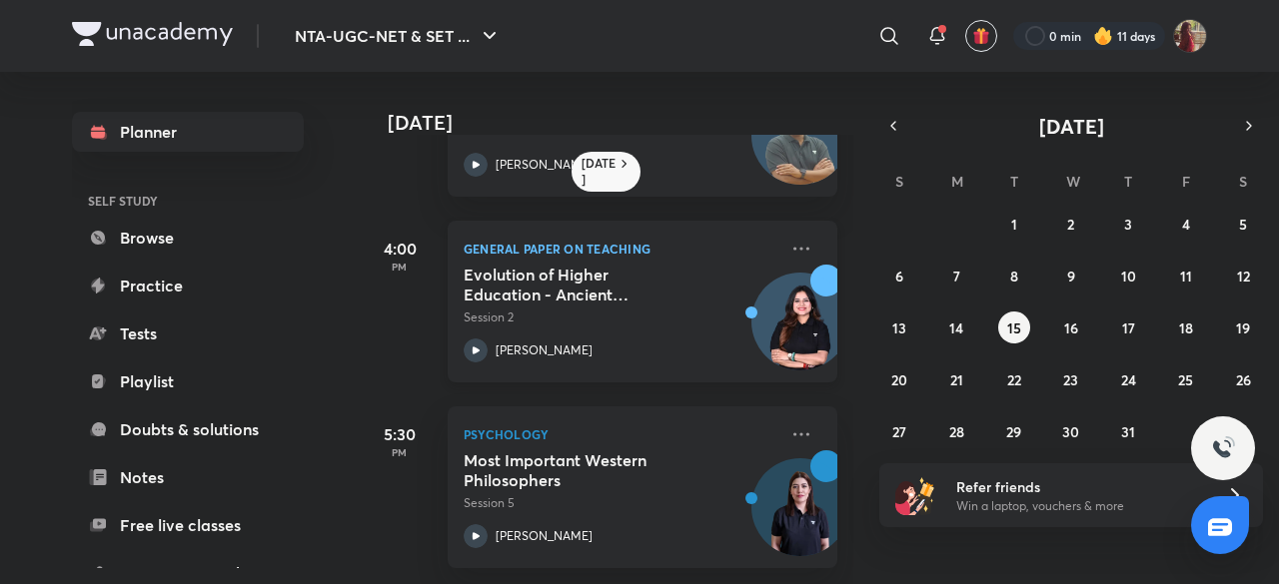
click at [478, 347] on icon at bounding box center [476, 350] width 7 height 7
click at [484, 339] on icon at bounding box center [476, 351] width 24 height 24
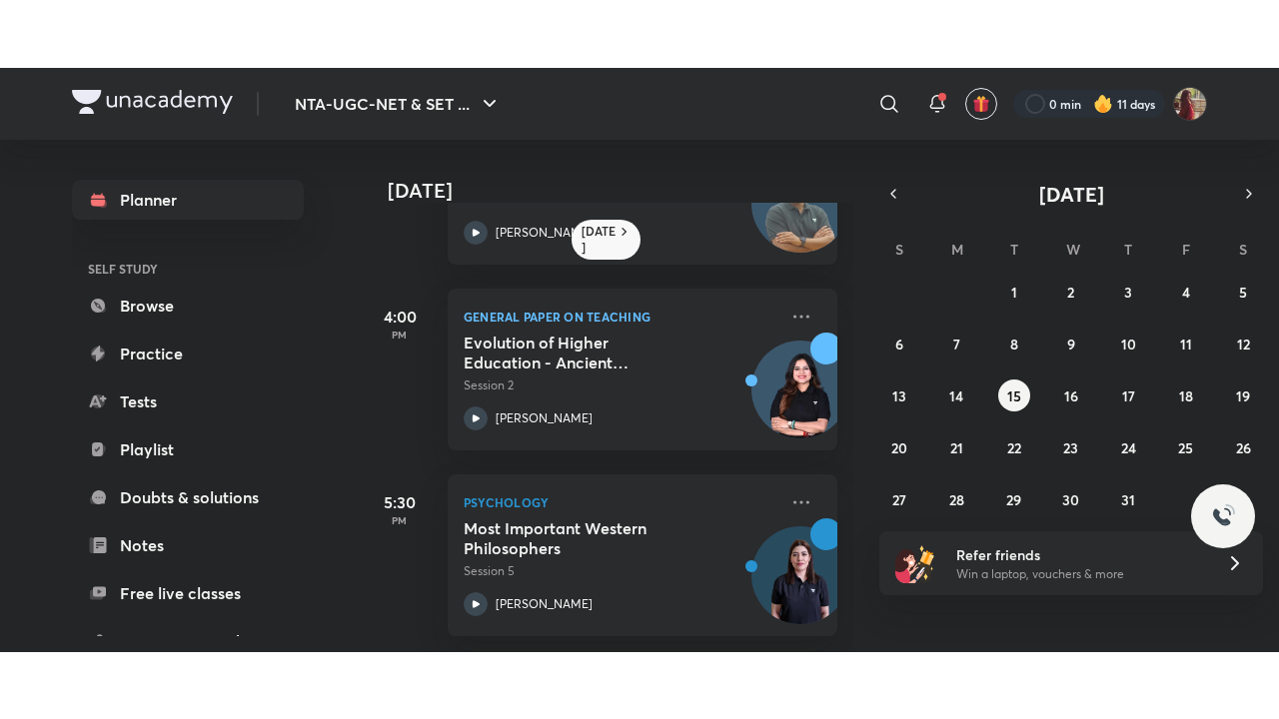
scroll to position [192, 0]
